Goal: Task Accomplishment & Management: Use online tool/utility

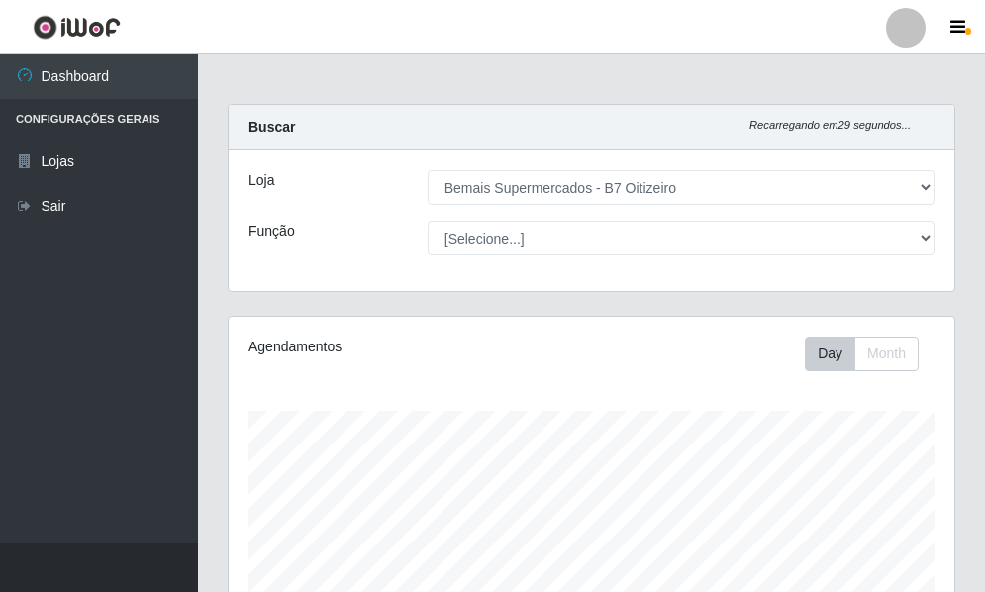
select select "411"
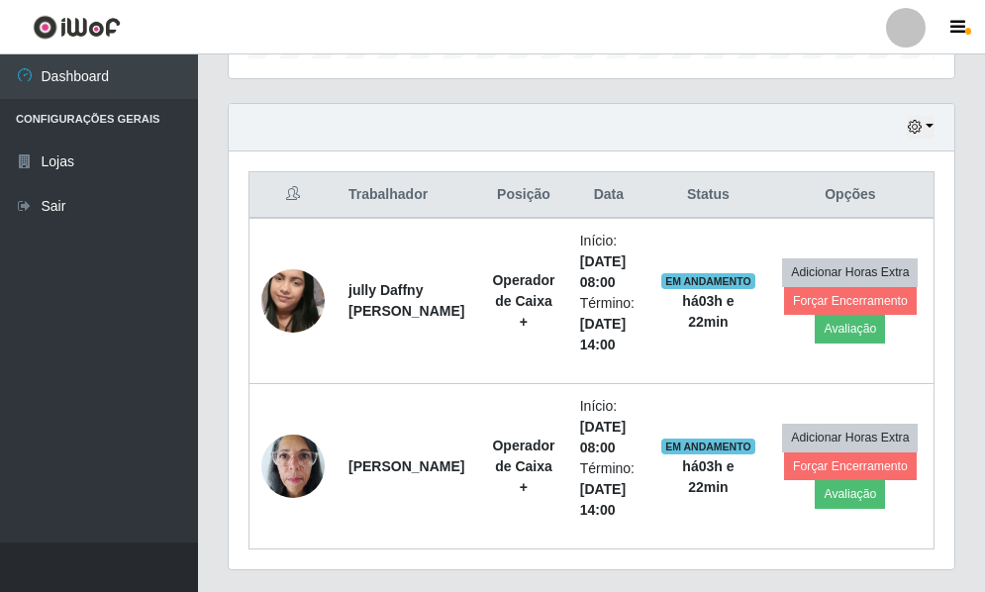
scroll to position [411, 725]
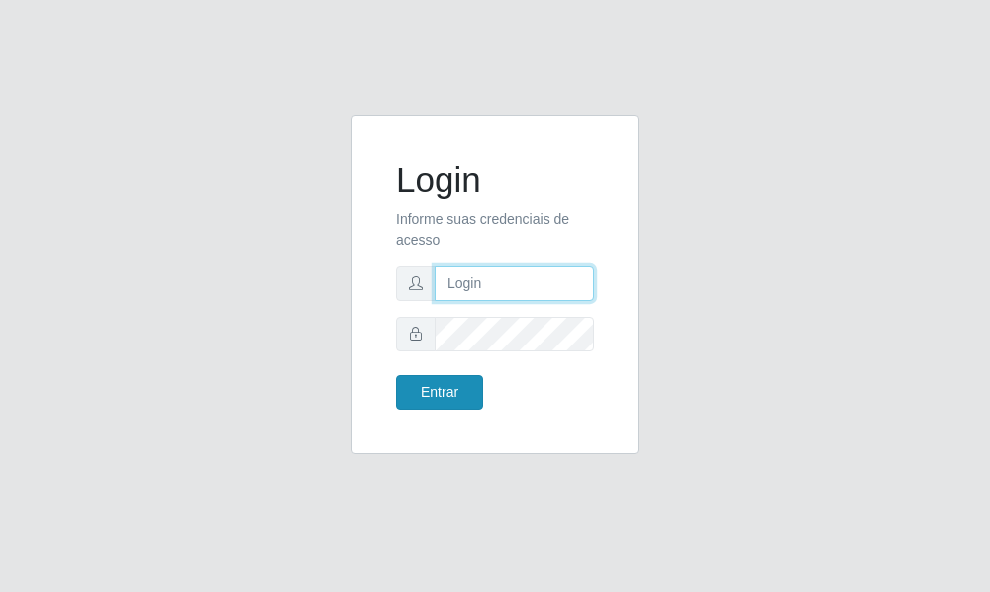
type input "raiane@B7"
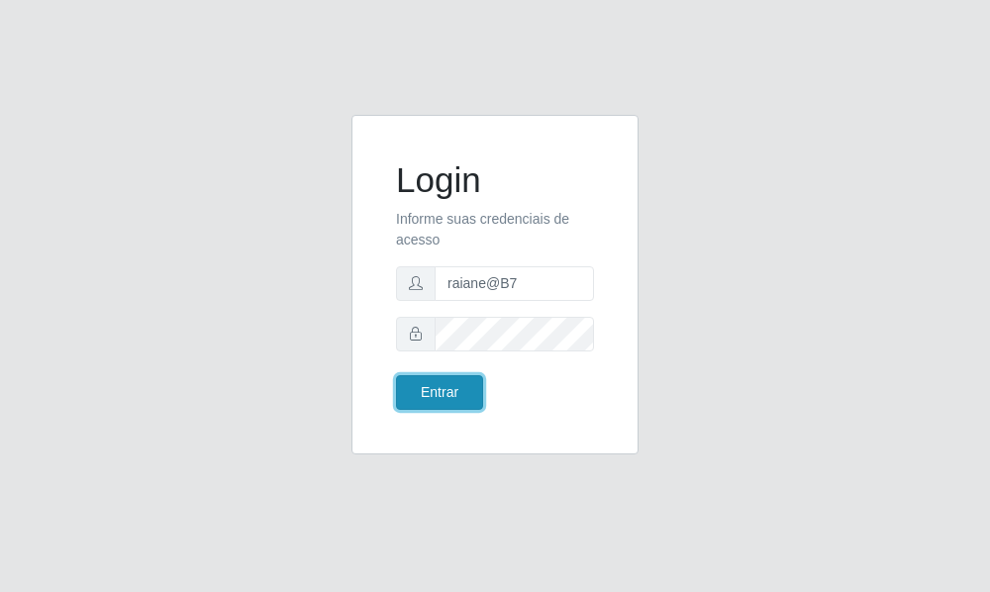
click at [436, 402] on button "Entrar" at bounding box center [439, 392] width 87 height 35
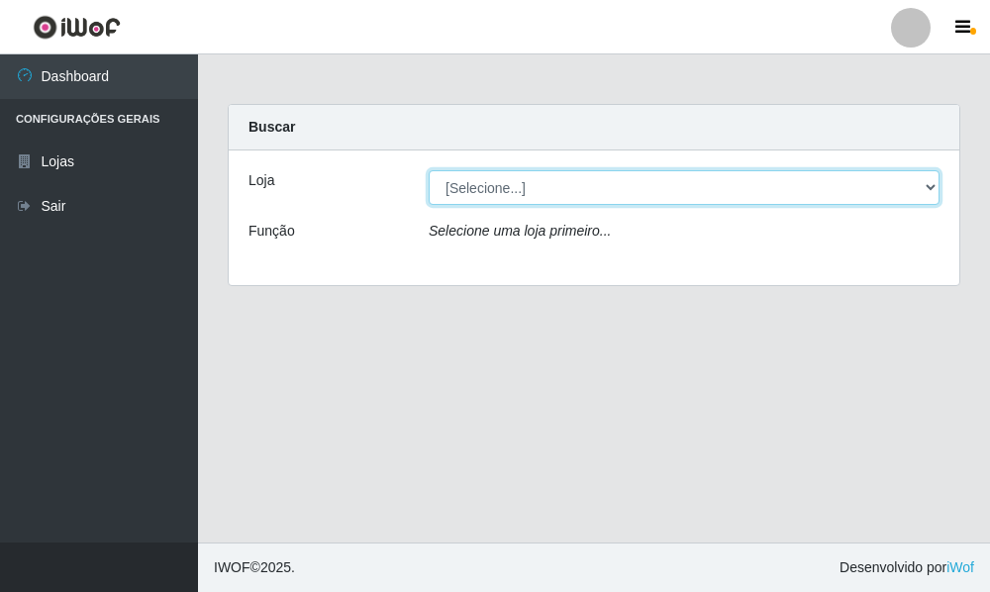
click at [624, 194] on select "[Selecione...] Bemais Supermercados - B7 Oitizeiro" at bounding box center [684, 187] width 511 height 35
select select "411"
click at [429, 170] on select "[Selecione...] Bemais Supermercados - B7 Oitizeiro" at bounding box center [684, 187] width 511 height 35
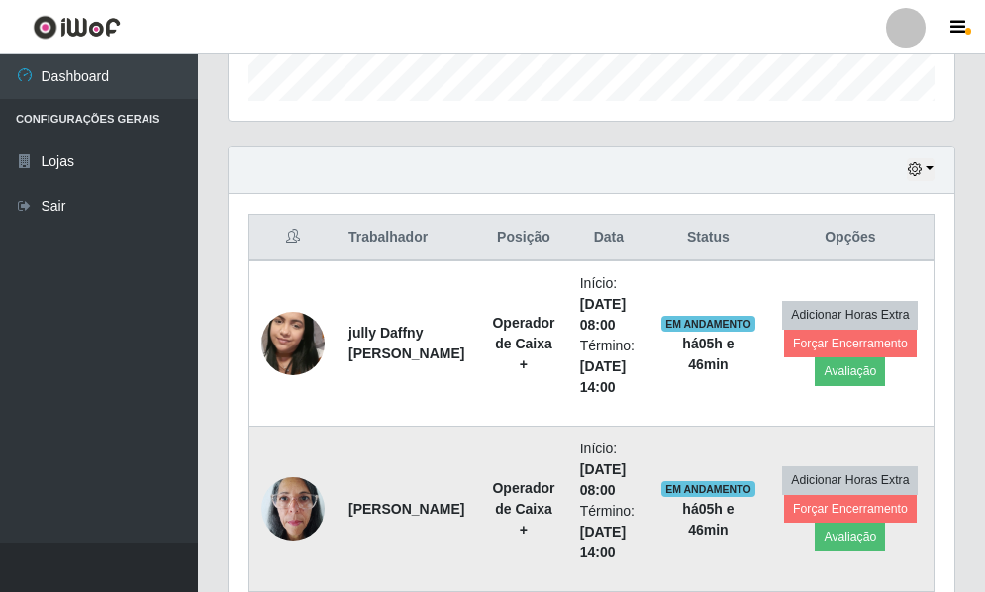
scroll to position [701, 0]
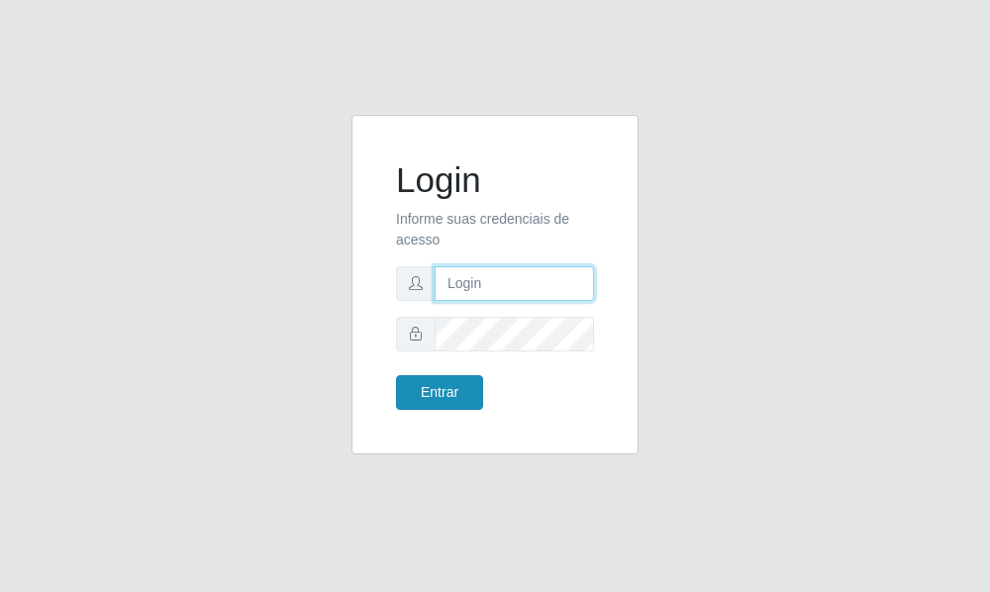
type input "raiane@B7"
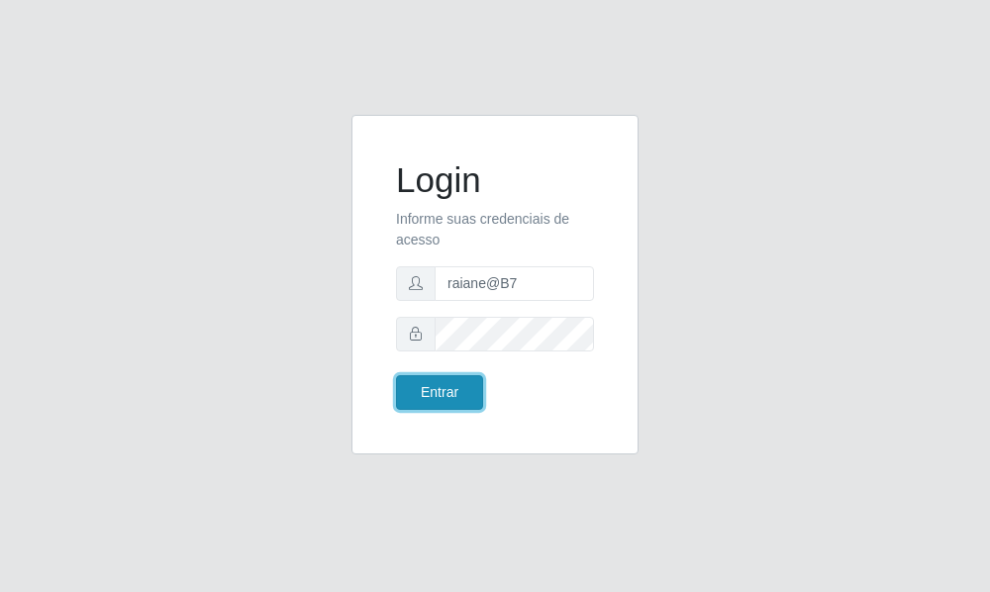
click at [418, 394] on button "Entrar" at bounding box center [439, 392] width 87 height 35
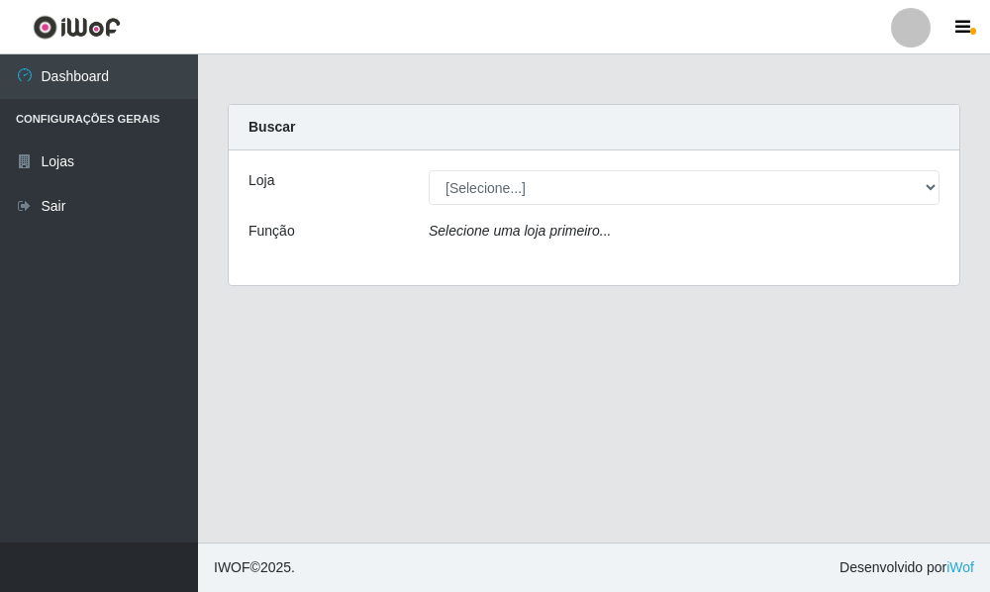
click at [473, 170] on div "Loja [Selecione...] Bemais Supermercados - B7 Oitizeiro Função Selecione uma lo…" at bounding box center [594, 217] width 730 height 135
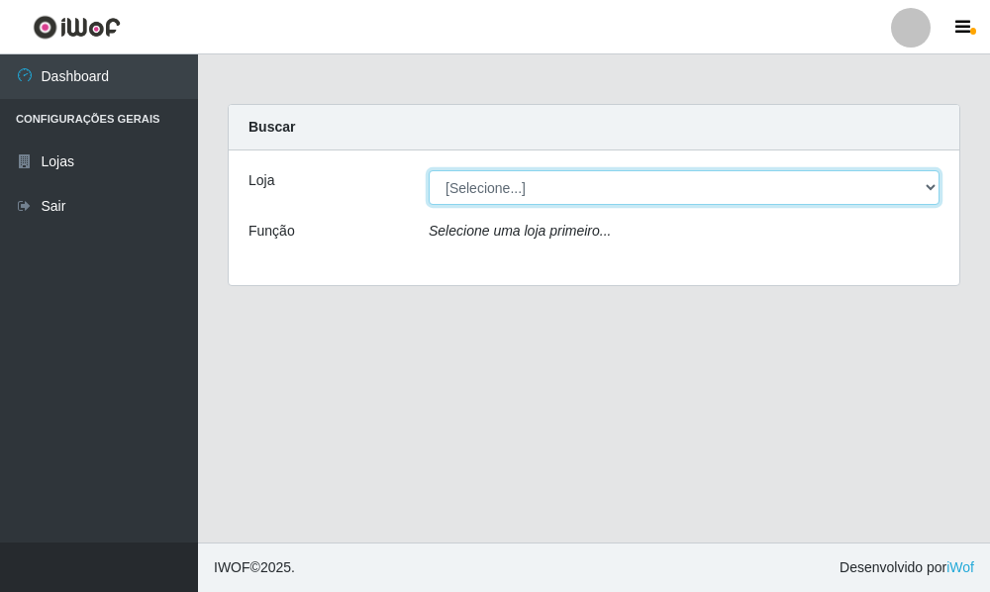
click at [478, 181] on select "[Selecione...] Bemais Supermercados - B7 Oitizeiro" at bounding box center [684, 187] width 511 height 35
select select "411"
click at [429, 170] on select "[Selecione...] Bemais Supermercados - B7 Oitizeiro" at bounding box center [684, 187] width 511 height 35
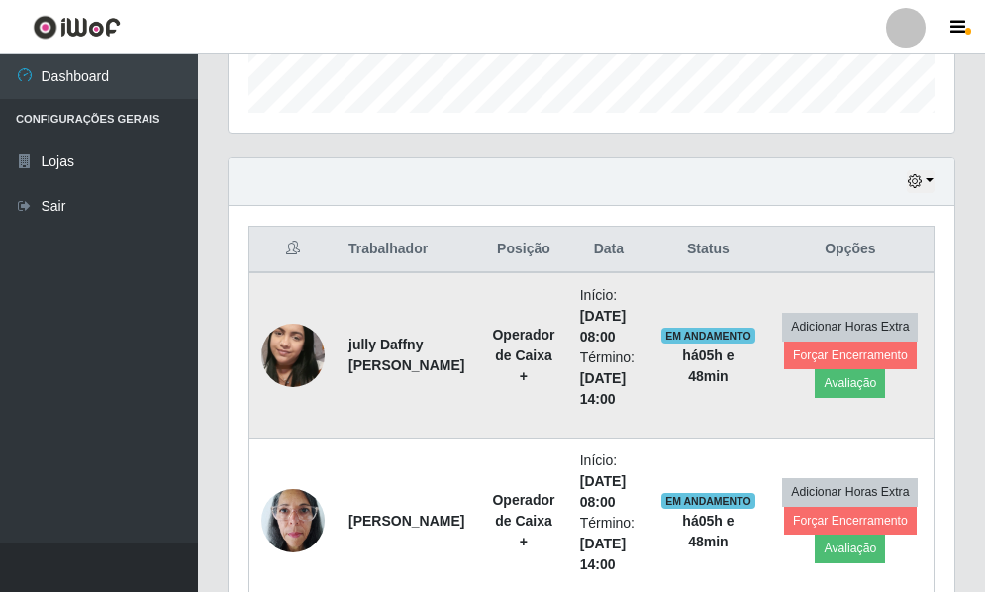
scroll to position [701, 0]
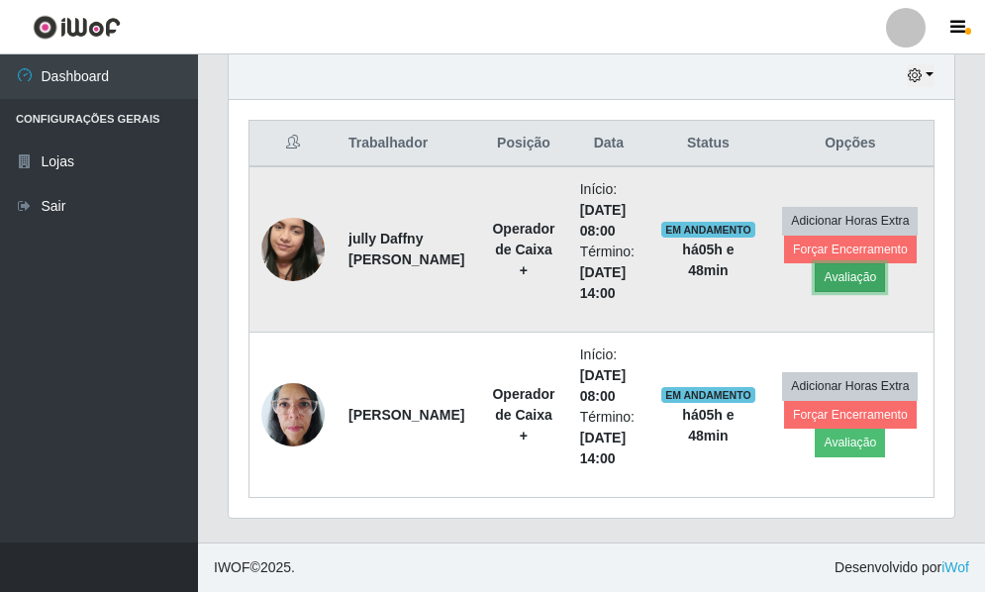
click at [830, 279] on button "Avaliação" at bounding box center [850, 277] width 70 height 28
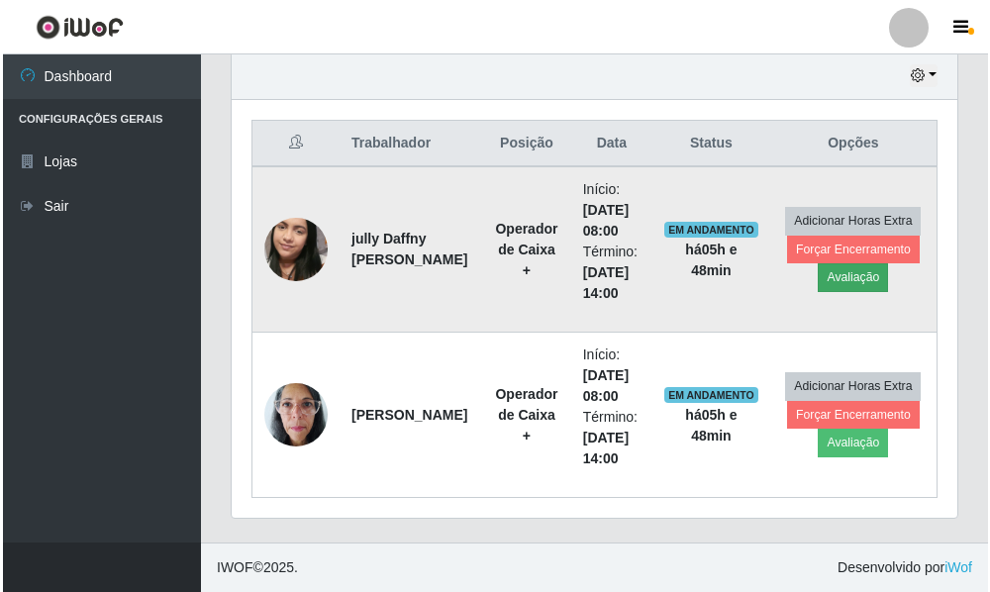
scroll to position [411, 716]
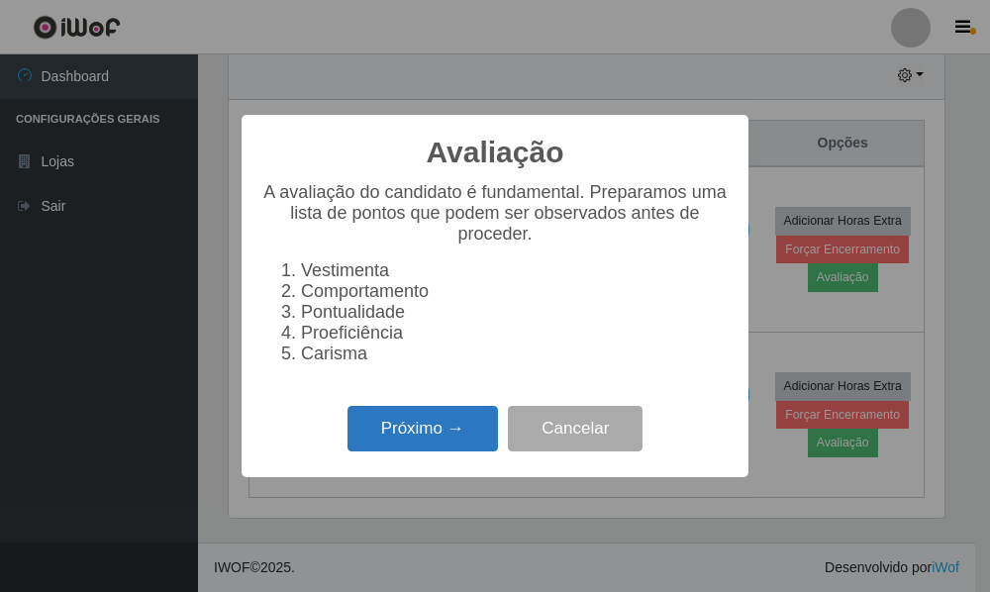
click at [448, 452] on button "Próximo →" at bounding box center [422, 429] width 150 height 47
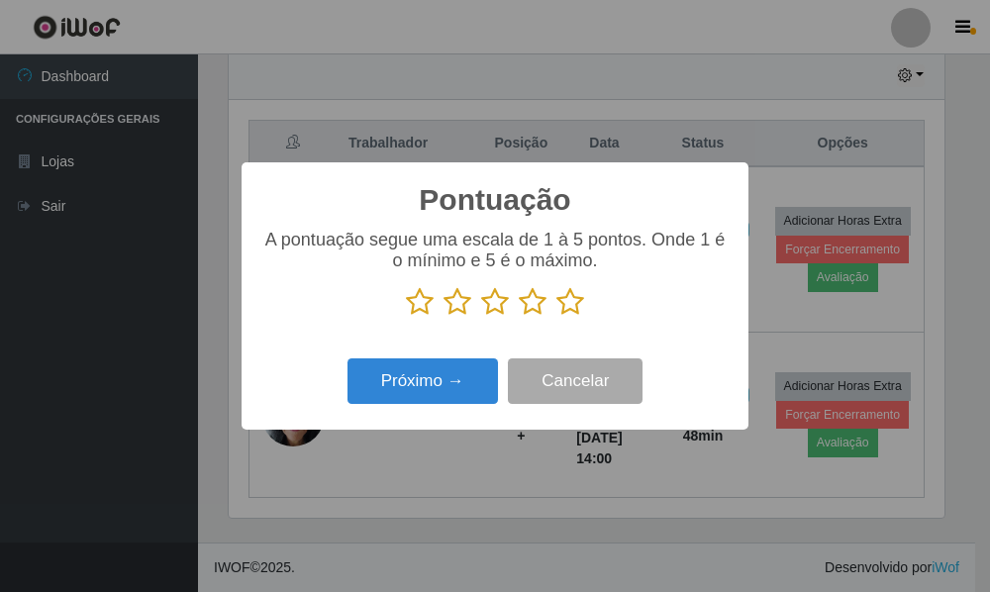
scroll to position [989289, 988985]
click at [574, 303] on icon at bounding box center [570, 302] width 28 height 30
click at [556, 317] on input "radio" at bounding box center [556, 317] width 0 height 0
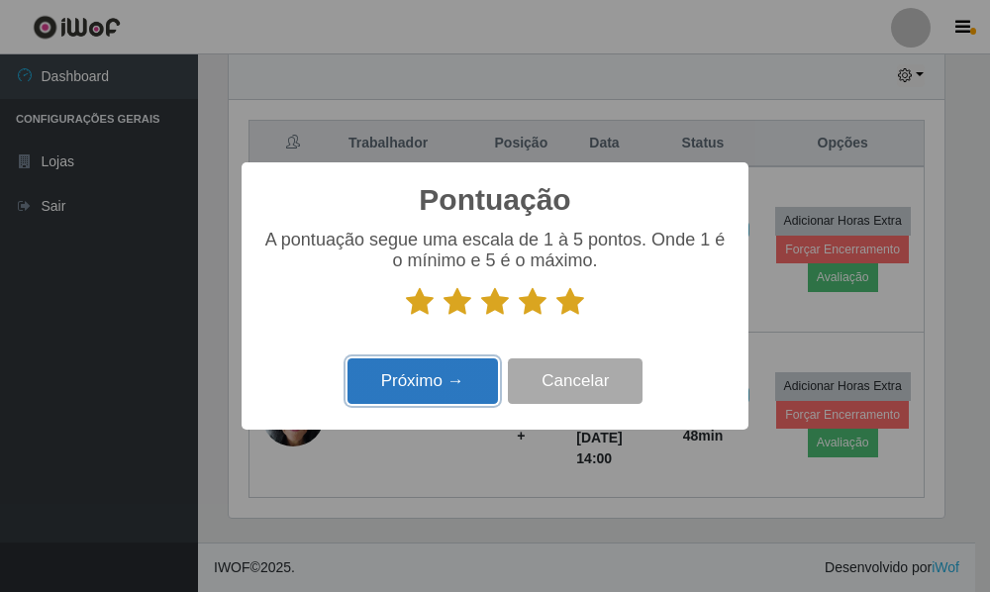
click at [401, 398] on button "Próximo →" at bounding box center [422, 381] width 150 height 47
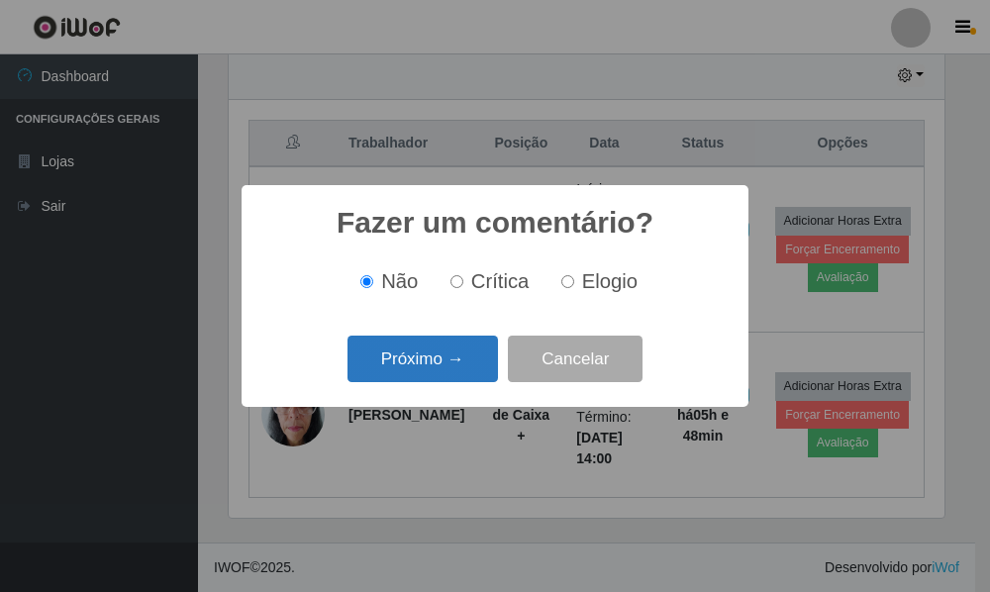
click at [448, 376] on button "Próximo →" at bounding box center [422, 359] width 150 height 47
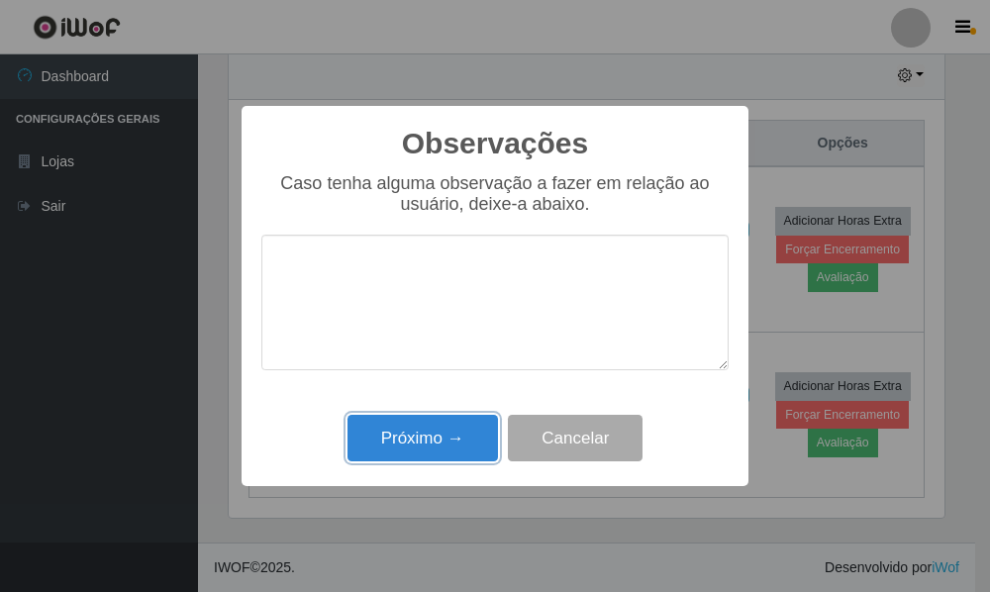
drag, startPoint x: 415, startPoint y: 436, endPoint x: 484, endPoint y: 437, distance: 69.3
click at [416, 437] on button "Próximo →" at bounding box center [422, 438] width 150 height 47
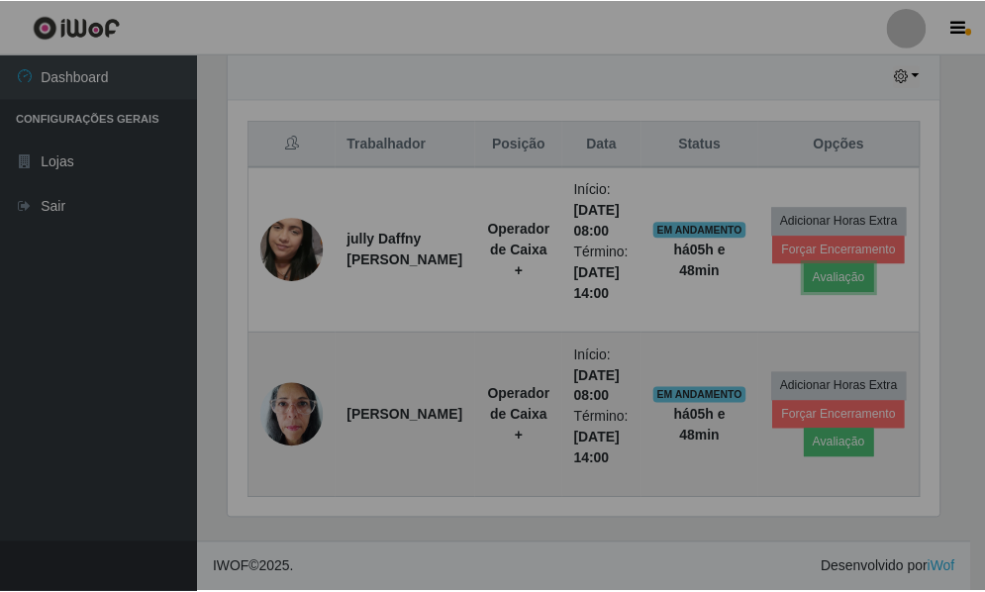
scroll to position [411, 725]
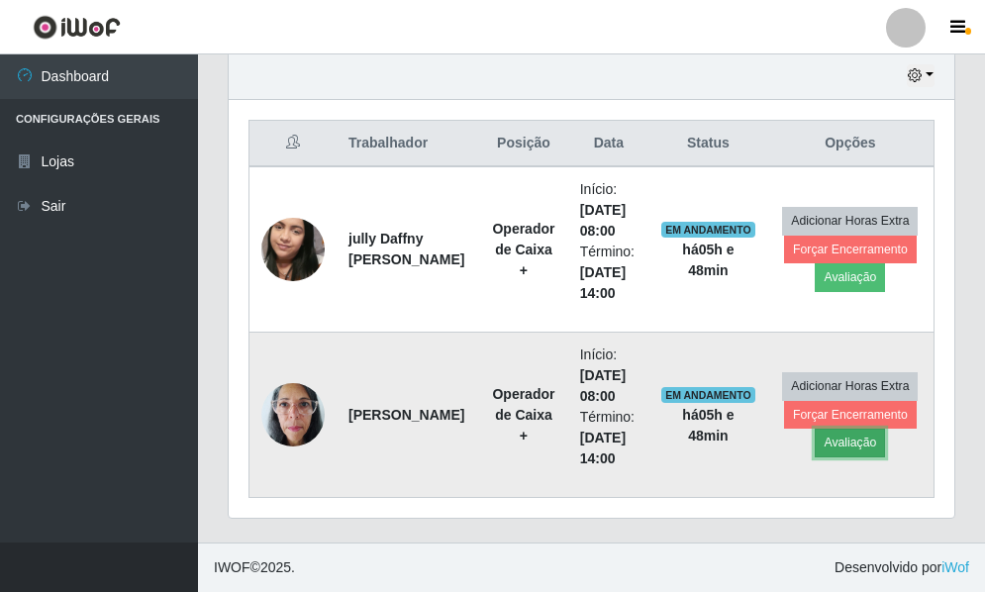
click at [847, 453] on button "Avaliação" at bounding box center [850, 443] width 70 height 28
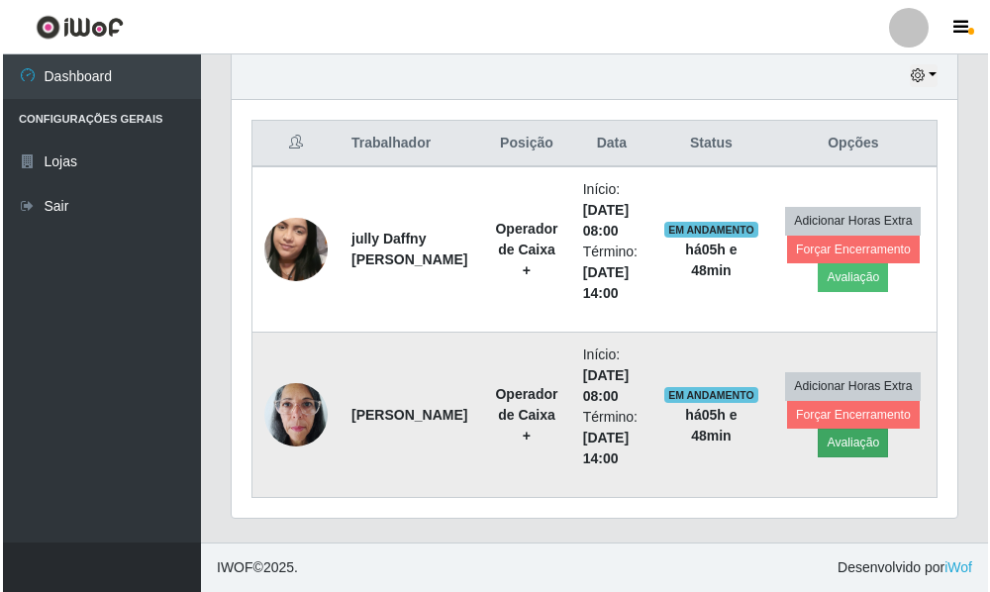
scroll to position [411, 716]
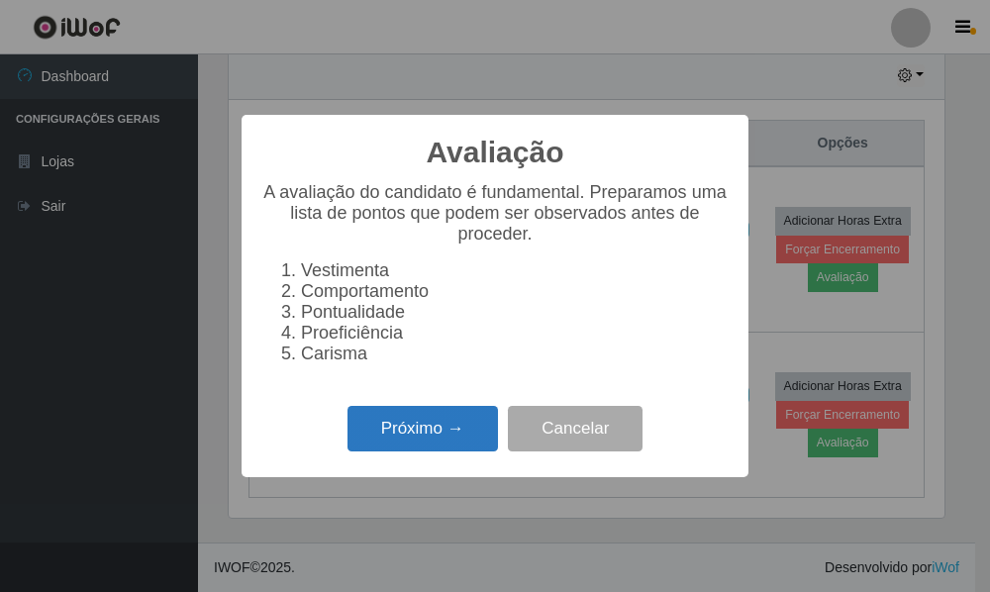
click at [449, 456] on div "Próximo → Cancelar" at bounding box center [494, 428] width 467 height 56
click at [447, 452] on button "Próximo →" at bounding box center [422, 429] width 150 height 47
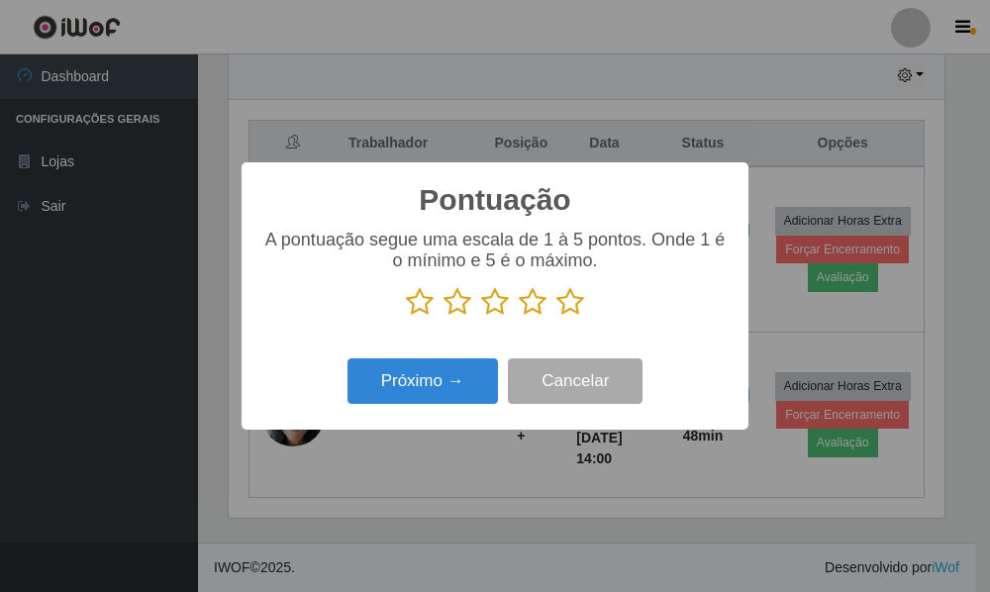
click at [565, 315] on icon at bounding box center [570, 302] width 28 height 30
click at [556, 317] on input "radio" at bounding box center [556, 317] width 0 height 0
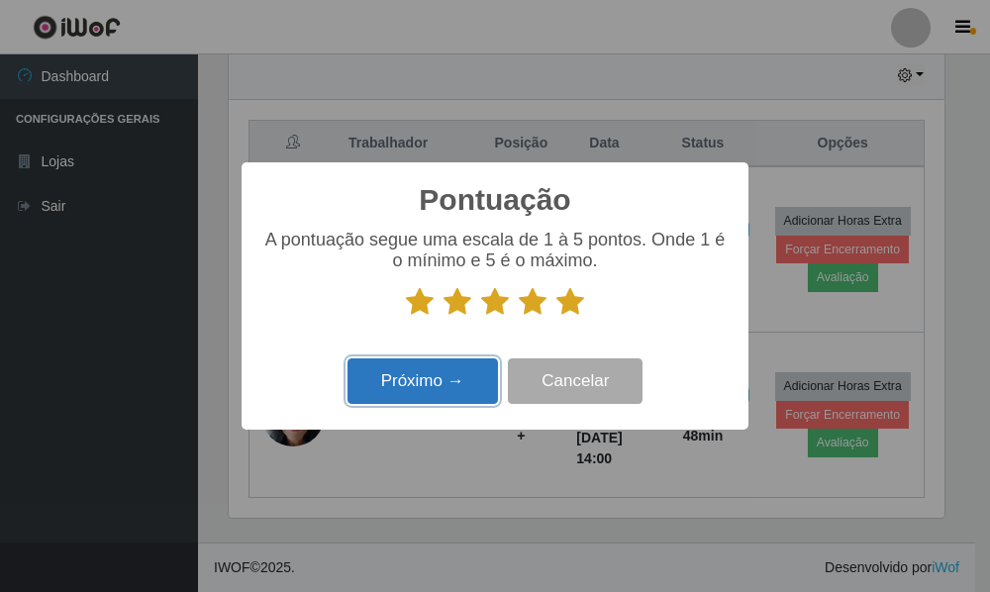
click at [408, 373] on button "Próximo →" at bounding box center [422, 381] width 150 height 47
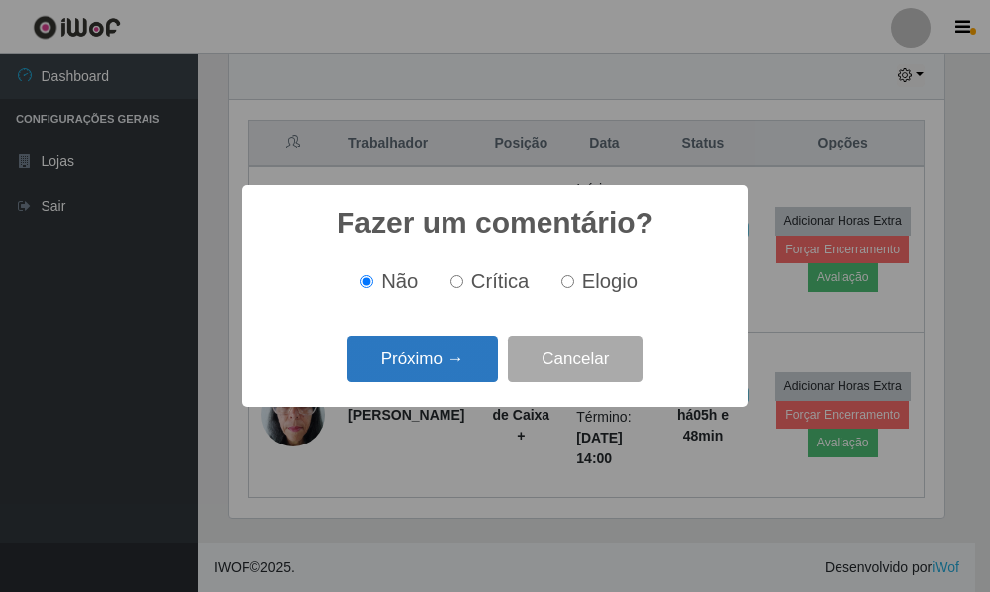
click at [437, 374] on button "Próximo →" at bounding box center [422, 359] width 150 height 47
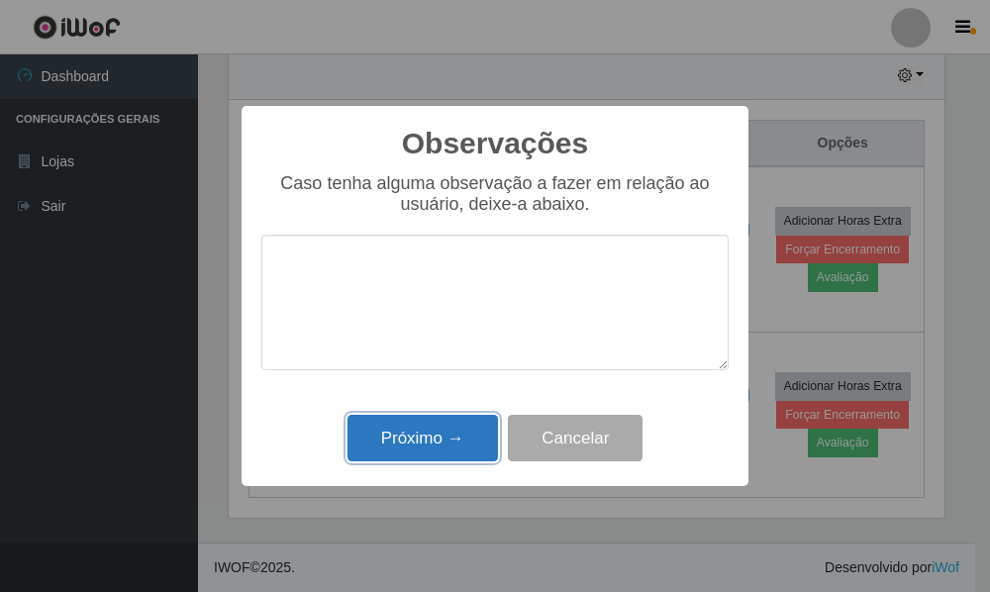
click at [409, 435] on button "Próximo →" at bounding box center [422, 438] width 150 height 47
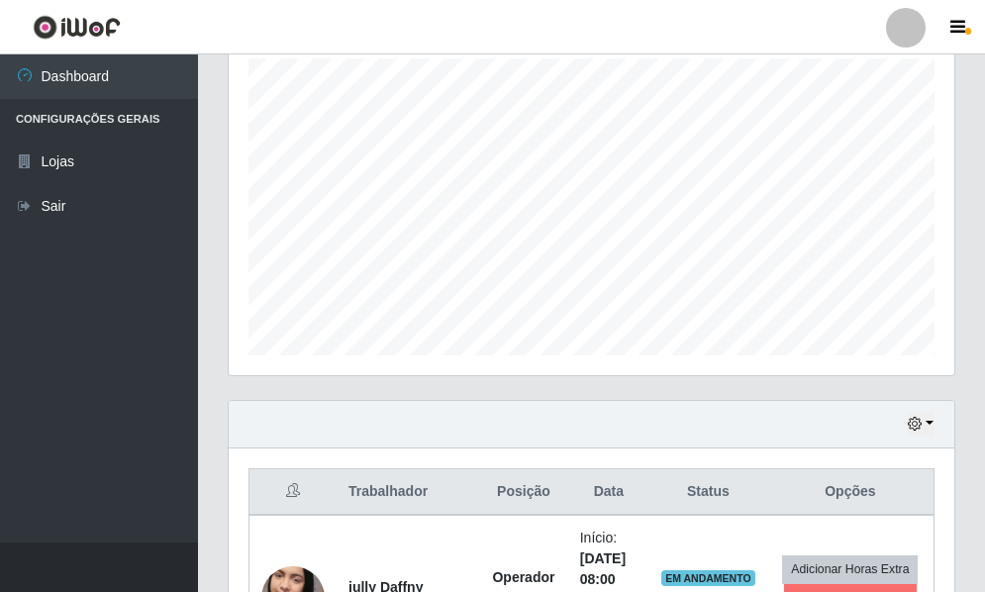
scroll to position [8, 0]
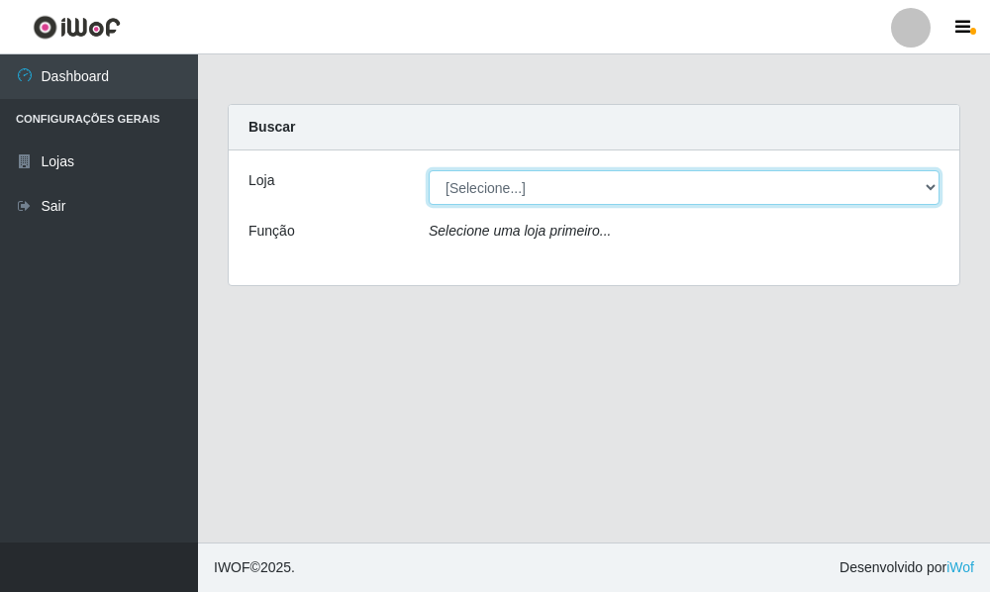
click at [537, 183] on select "[Selecione...] Bemais Supermercados - B7 Oitizeiro" at bounding box center [684, 187] width 511 height 35
select select "411"
click at [429, 170] on select "[Selecione...] Bemais Supermercados - B7 Oitizeiro" at bounding box center [684, 187] width 511 height 35
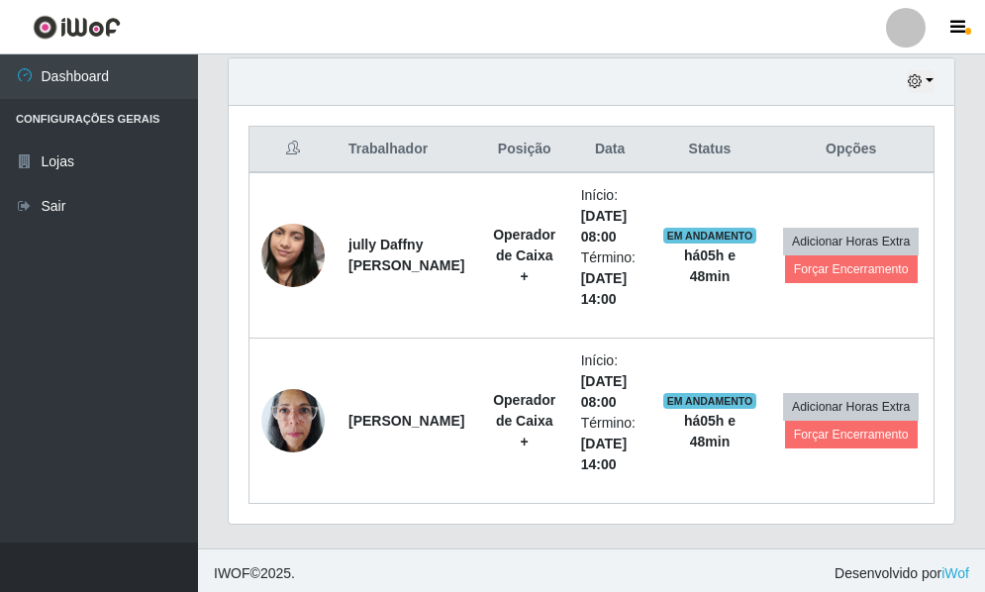
scroll to position [701, 0]
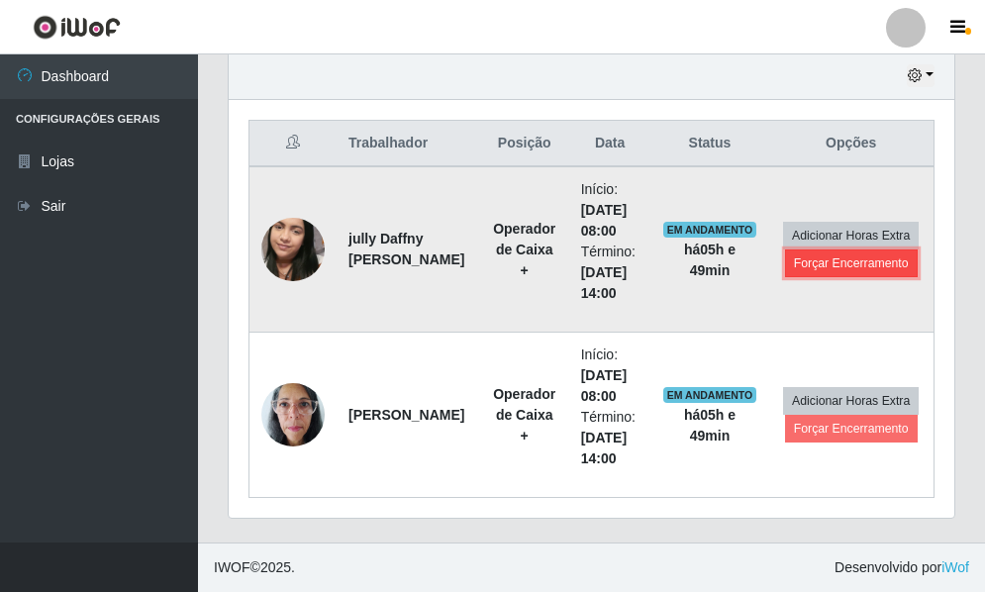
click at [874, 261] on button "Forçar Encerramento" at bounding box center [851, 263] width 133 height 28
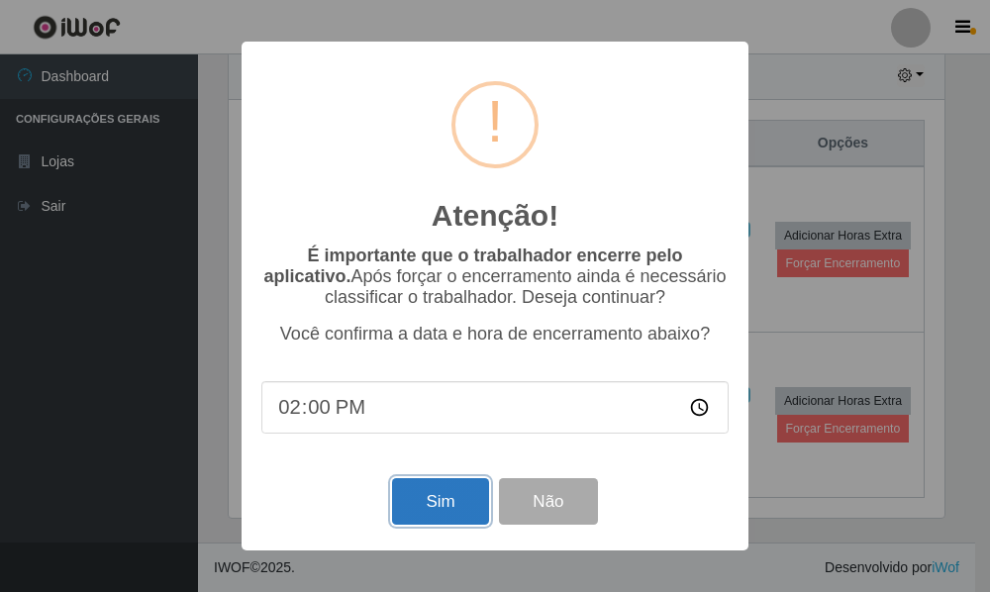
click at [437, 510] on button "Sim" at bounding box center [440, 501] width 96 height 47
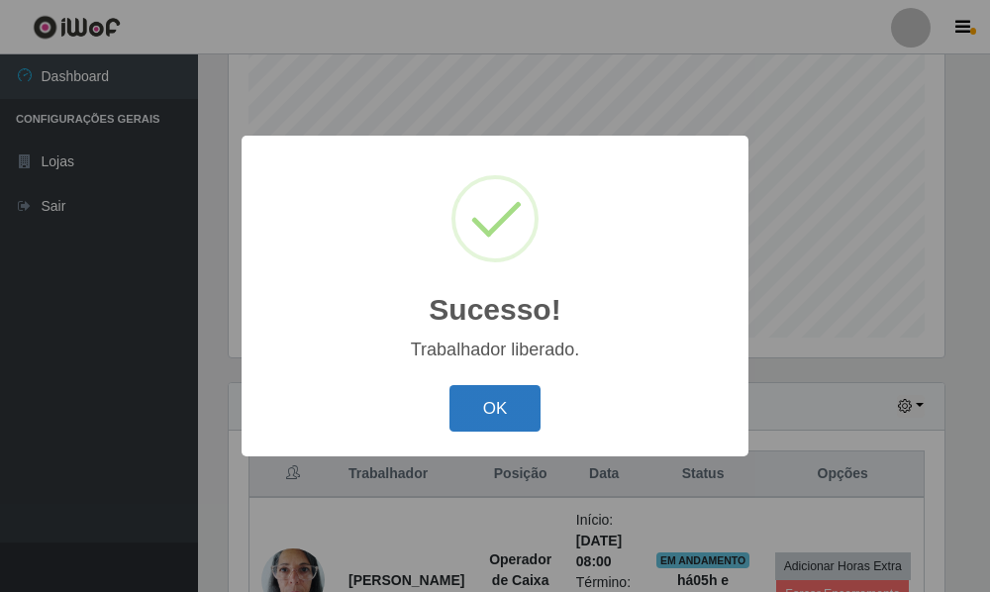
click at [516, 421] on button "OK" at bounding box center [495, 408] width 92 height 47
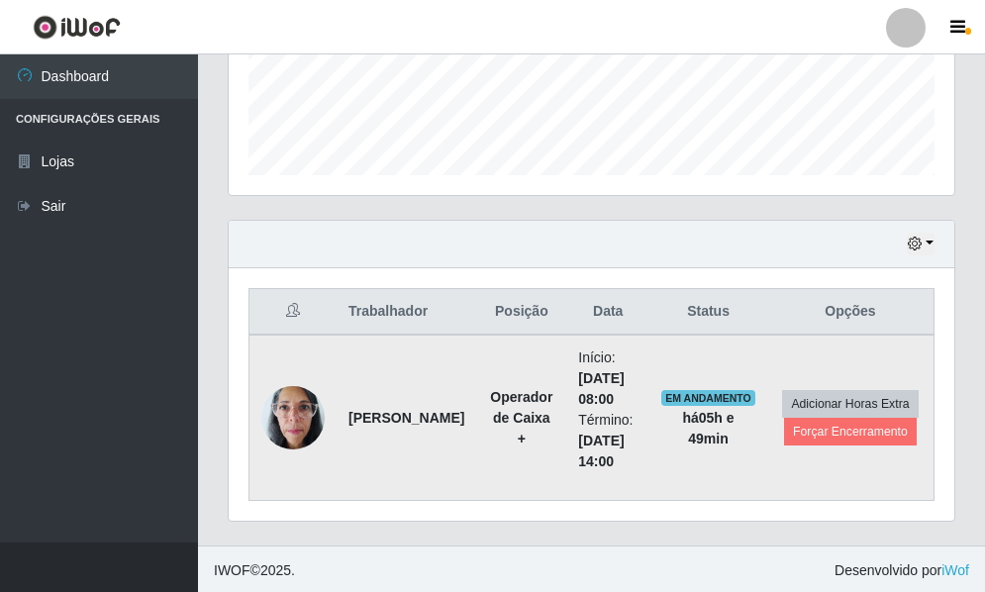
scroll to position [535, 0]
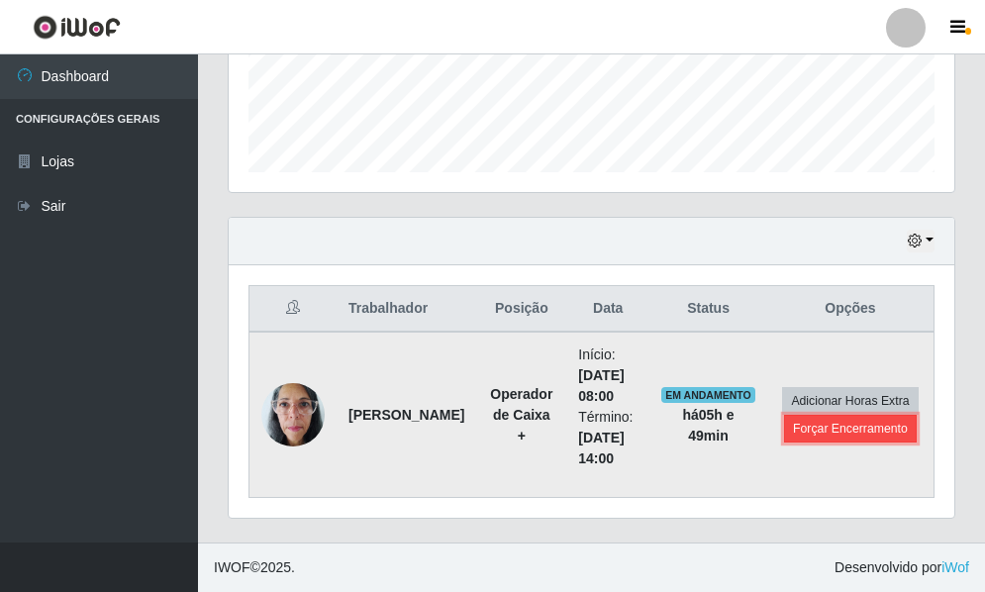
click at [836, 438] on button "Forçar Encerramento" at bounding box center [850, 429] width 133 height 28
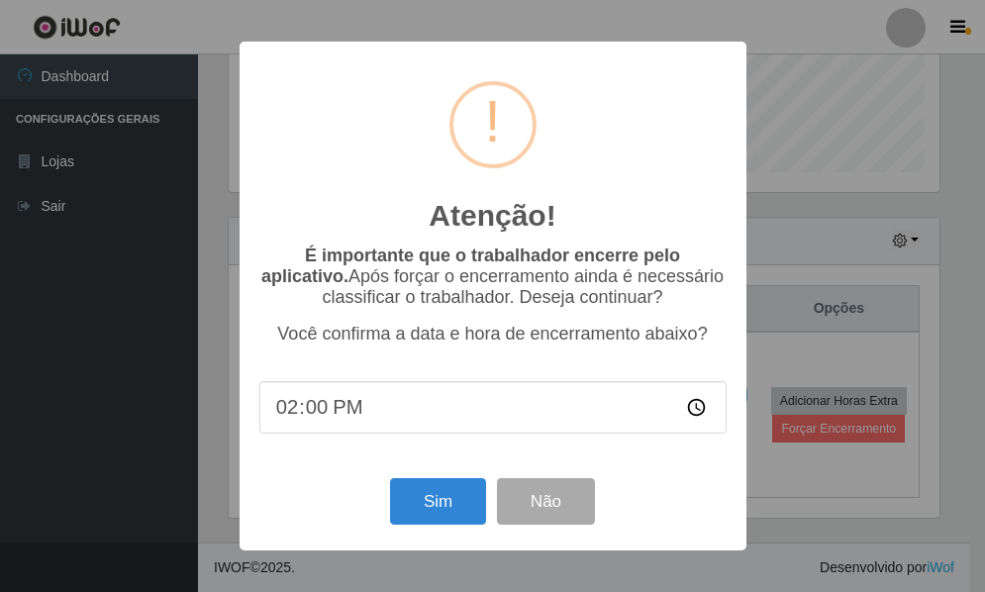
scroll to position [411, 716]
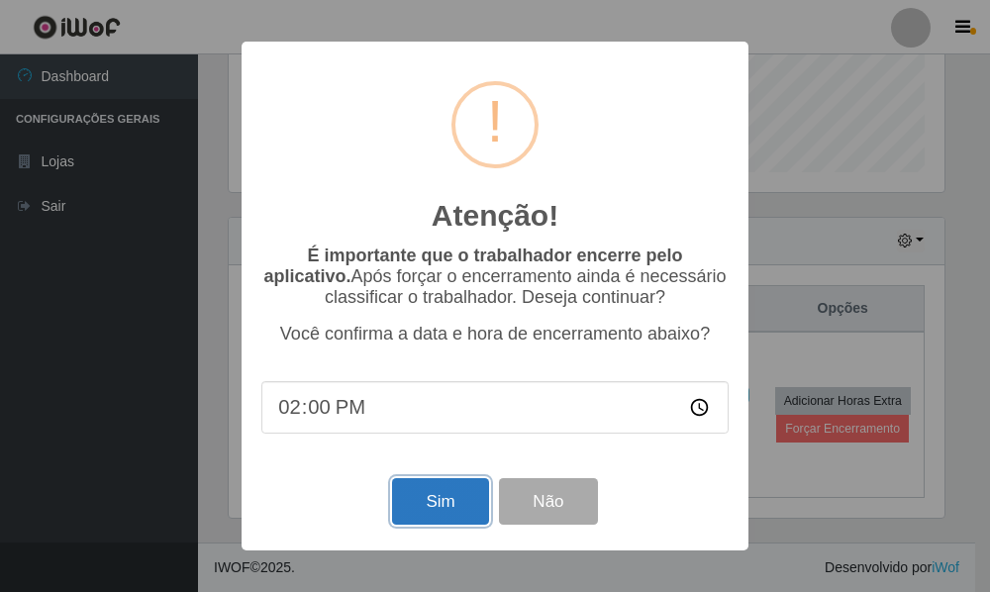
click at [435, 515] on button "Sim" at bounding box center [440, 501] width 96 height 47
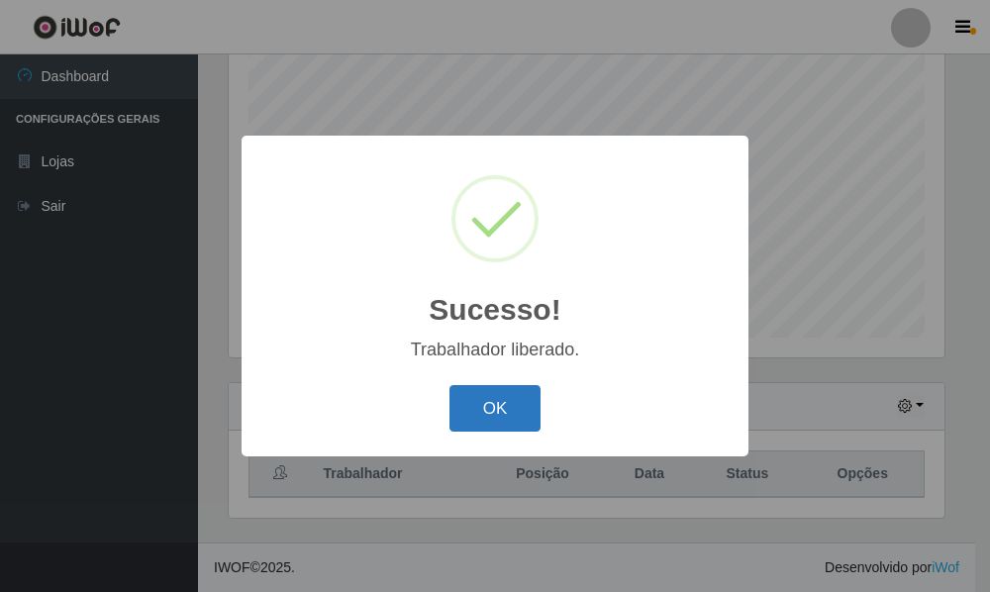
click at [479, 419] on button "OK" at bounding box center [495, 408] width 92 height 47
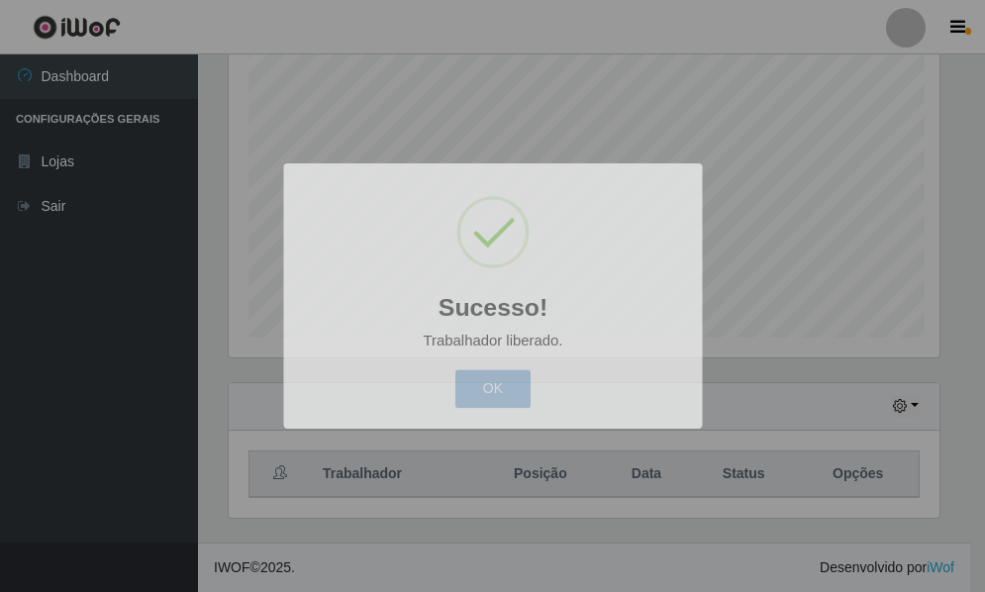
scroll to position [411, 725]
